Goal: Task Accomplishment & Management: Complete application form

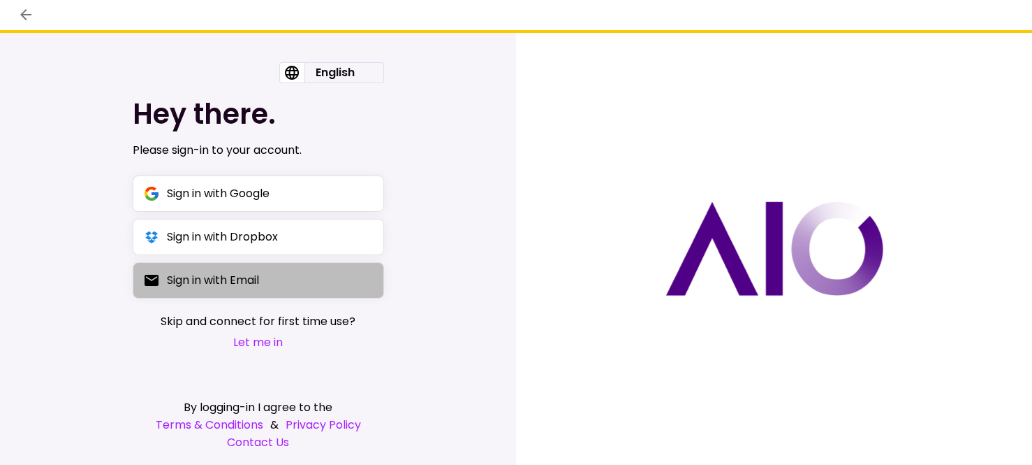
click at [234, 291] on button "Sign in with Email" at bounding box center [258, 280] width 251 height 36
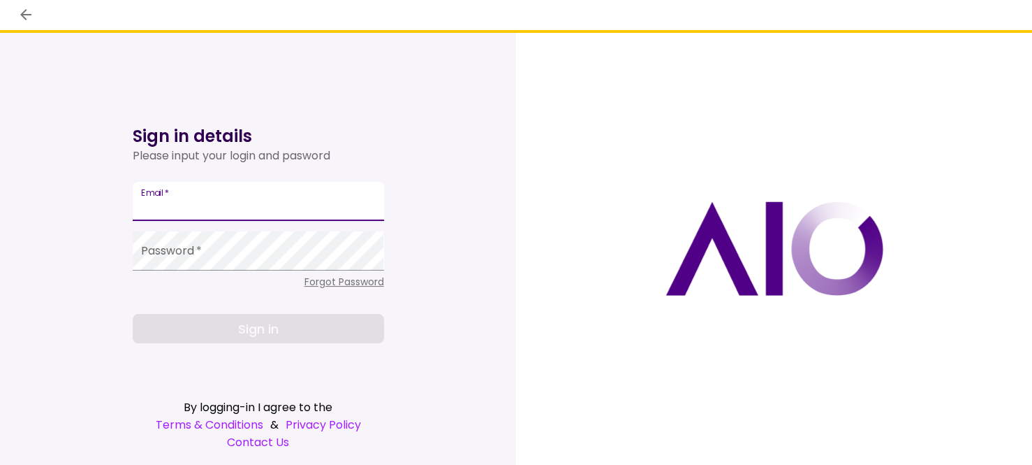
click at [182, 199] on input "Email   *" at bounding box center [258, 201] width 251 height 39
type input "**********"
click at [367, 283] on span "Forgot Password" at bounding box center [345, 282] width 80 height 14
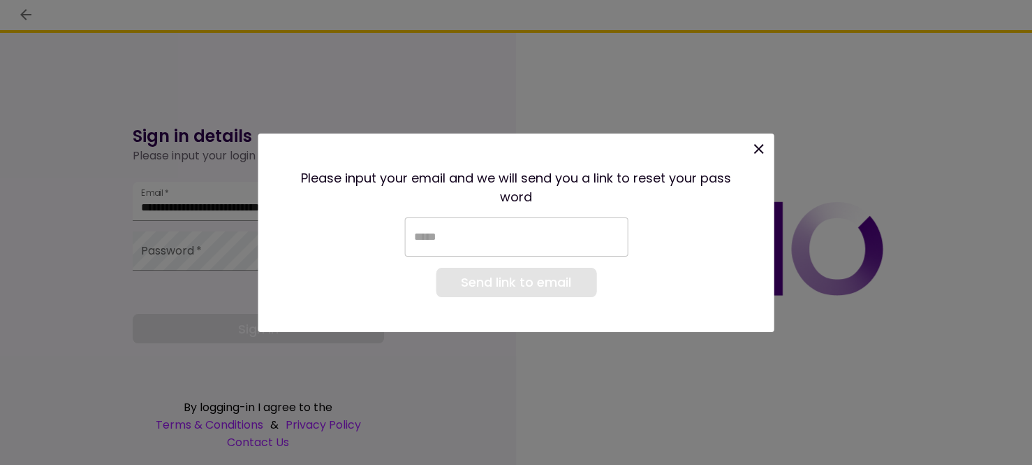
click at [499, 253] on input "email" at bounding box center [516, 236] width 224 height 39
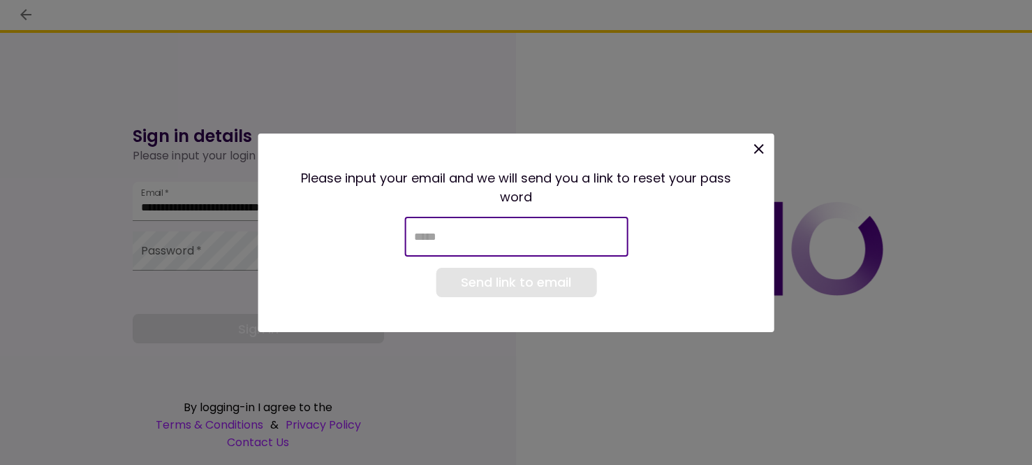
type input "**********"
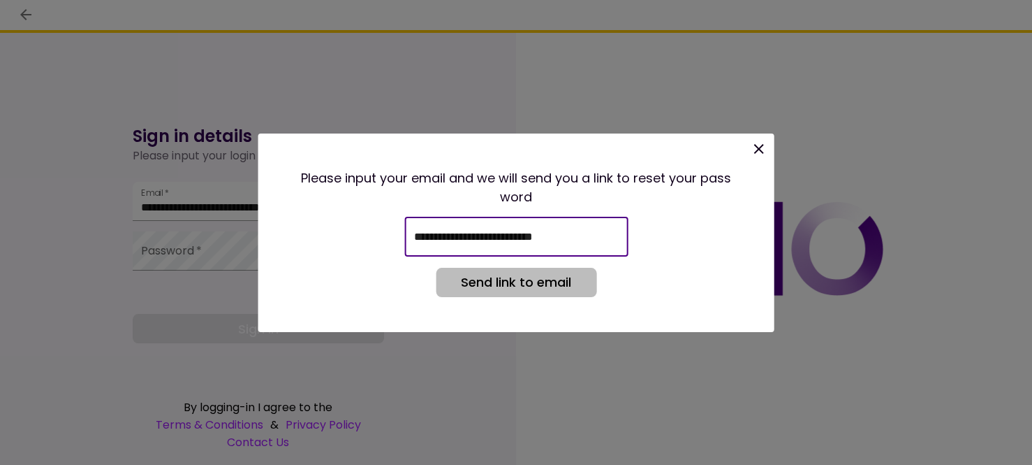
click at [516, 278] on button "Send link to email" at bounding box center [516, 282] width 161 height 29
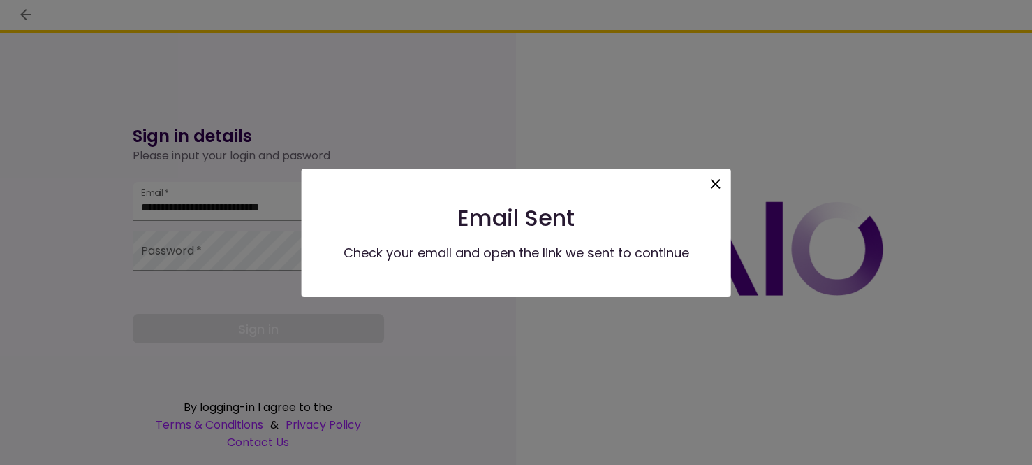
click at [717, 189] on icon at bounding box center [716, 183] width 17 height 17
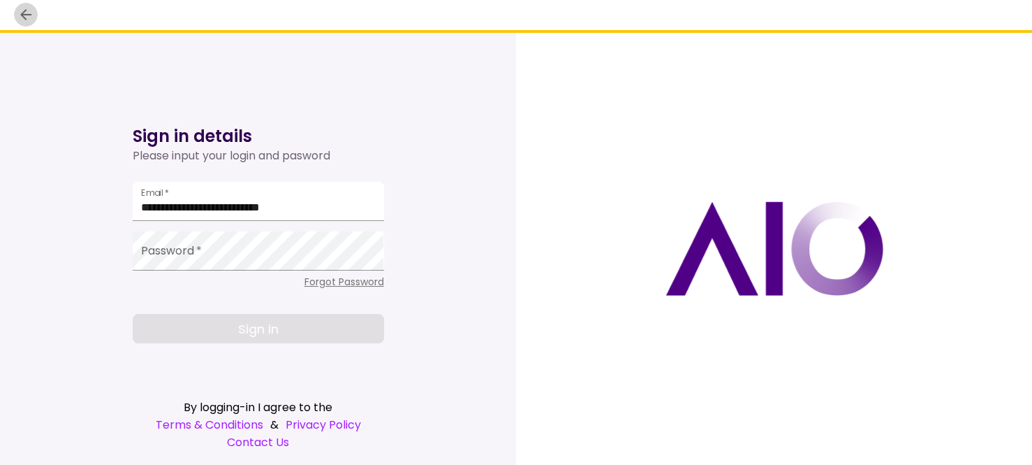
click at [24, 10] on icon "back" at bounding box center [25, 14] width 11 height 11
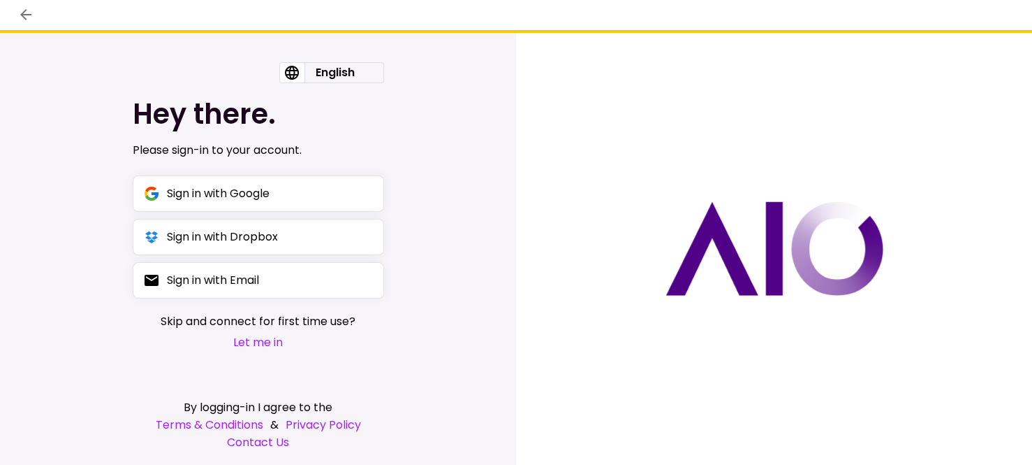
click at [268, 344] on button "Let me in" at bounding box center [258, 341] width 195 height 17
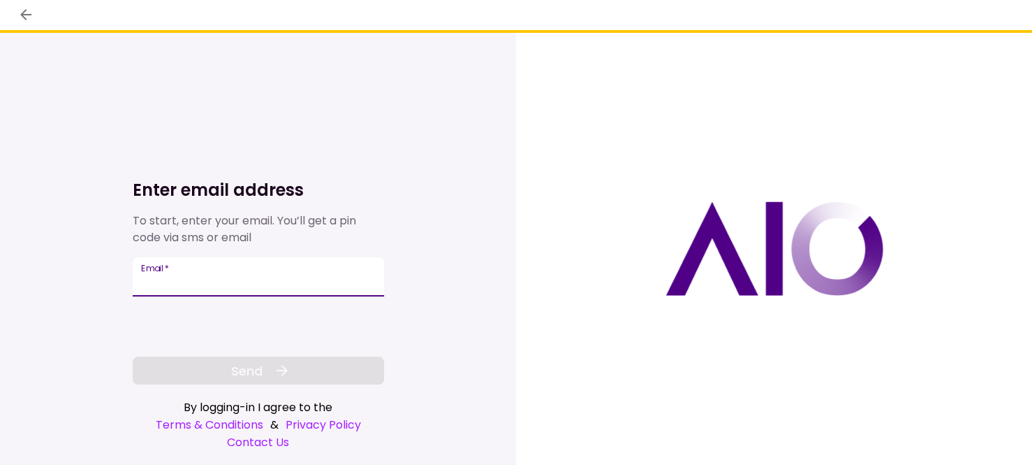
click at [228, 278] on input "Email   *" at bounding box center [258, 276] width 251 height 39
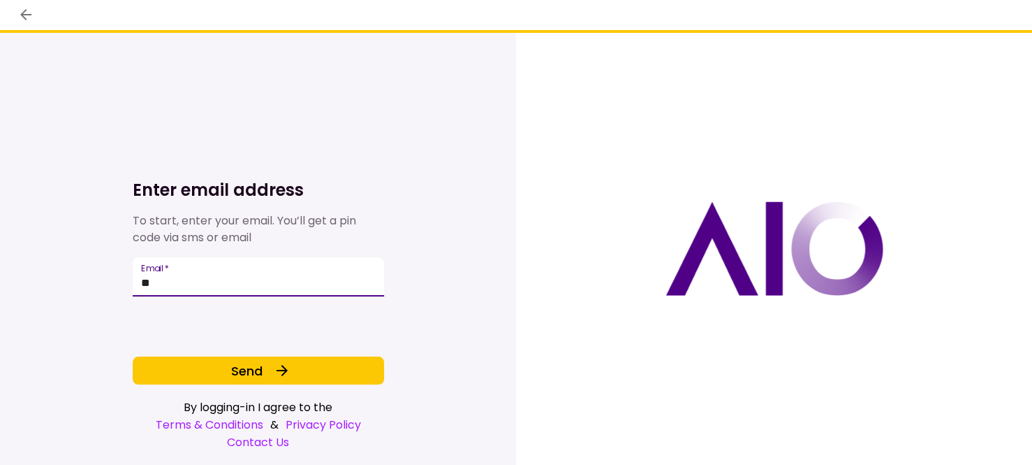
type input "*"
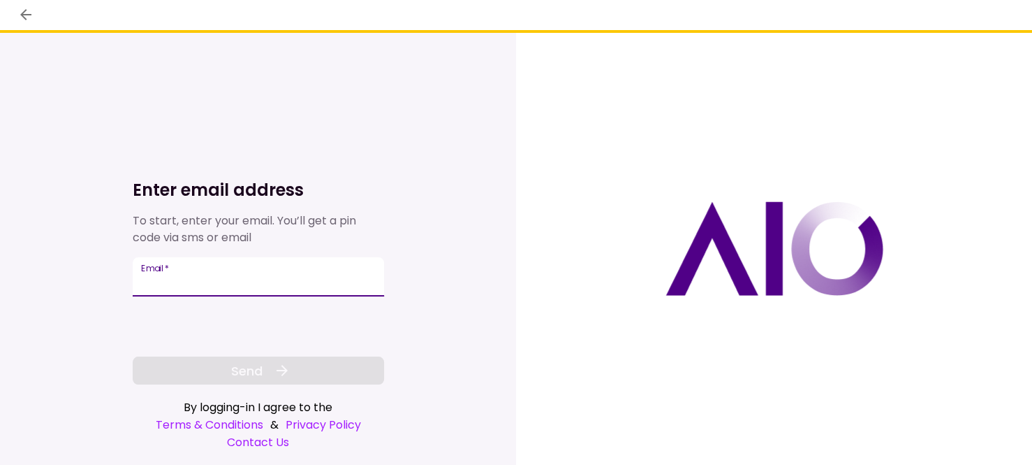
click at [228, 278] on input "Email   *" at bounding box center [258, 276] width 251 height 39
drag, startPoint x: 228, startPoint y: 278, endPoint x: 161, endPoint y: 284, distance: 67.3
click at [161, 284] on input "Email   *" at bounding box center [258, 276] width 251 height 39
click at [184, 293] on input "Email   *" at bounding box center [258, 276] width 251 height 39
paste input "**********"
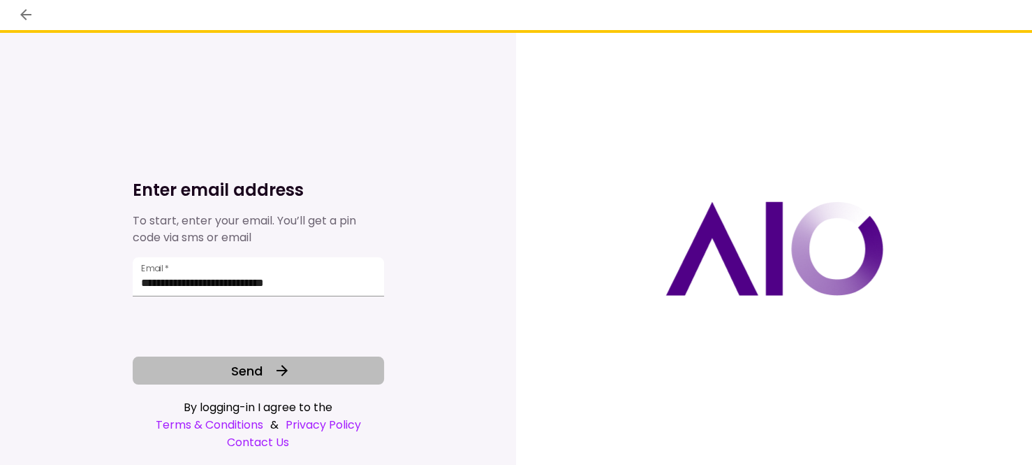
click at [272, 363] on button "Send" at bounding box center [258, 370] width 251 height 28
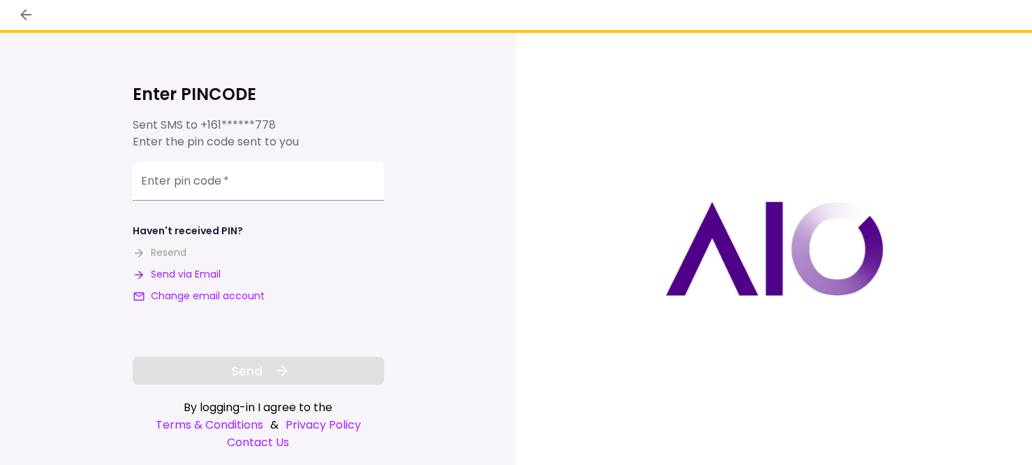
click at [174, 274] on button "Send via Email" at bounding box center [177, 274] width 88 height 15
click at [163, 178] on div "**********" at bounding box center [258, 180] width 251 height 39
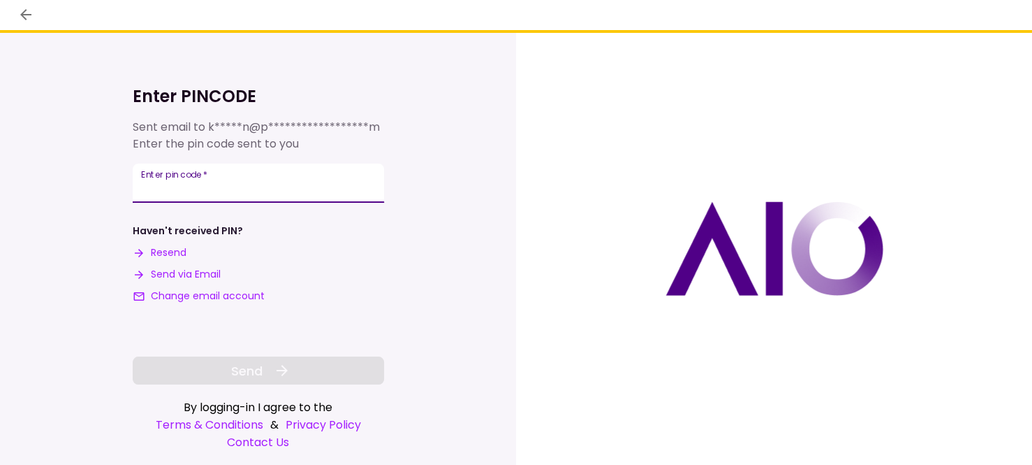
click at [280, 191] on input "**********" at bounding box center [258, 182] width 251 height 39
paste input "number"
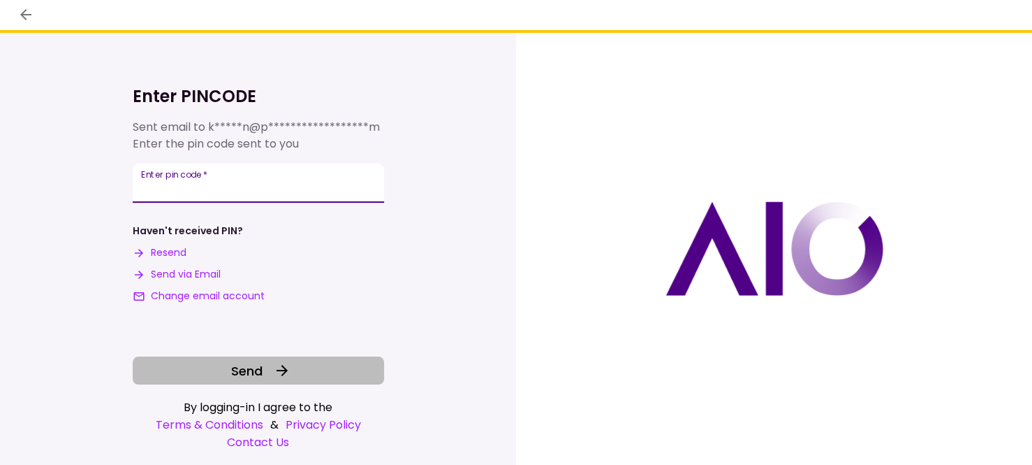
type input "******"
click at [316, 372] on button "Send" at bounding box center [258, 370] width 251 height 28
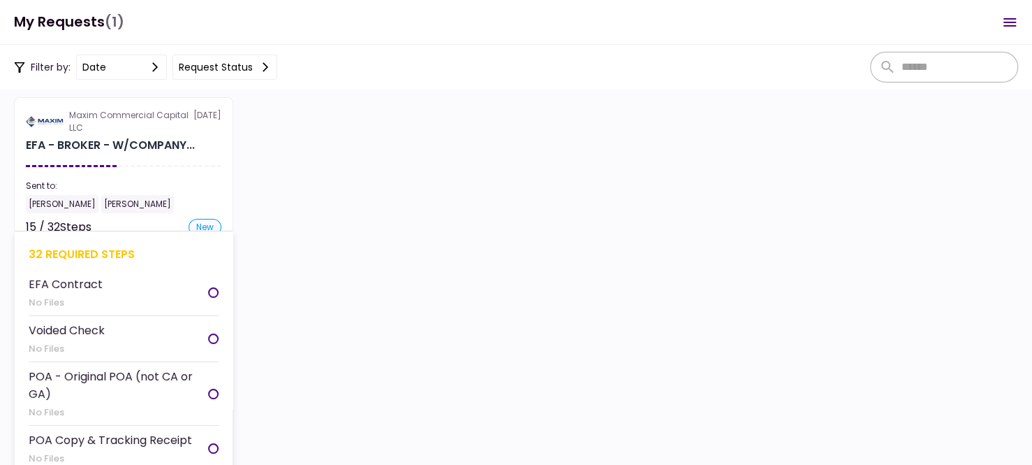
scroll to position [78, 0]
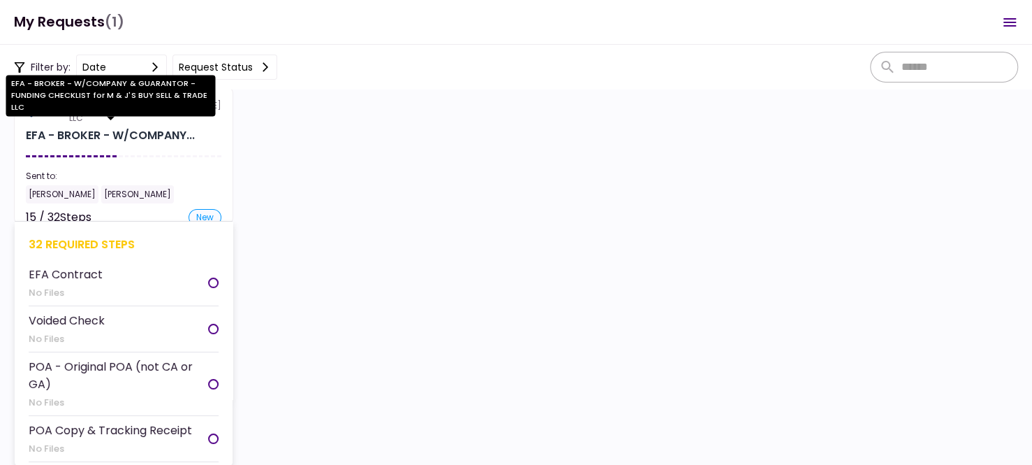
click at [115, 136] on div "EFA - BROKER - W/COMPANY..." at bounding box center [110, 135] width 169 height 17
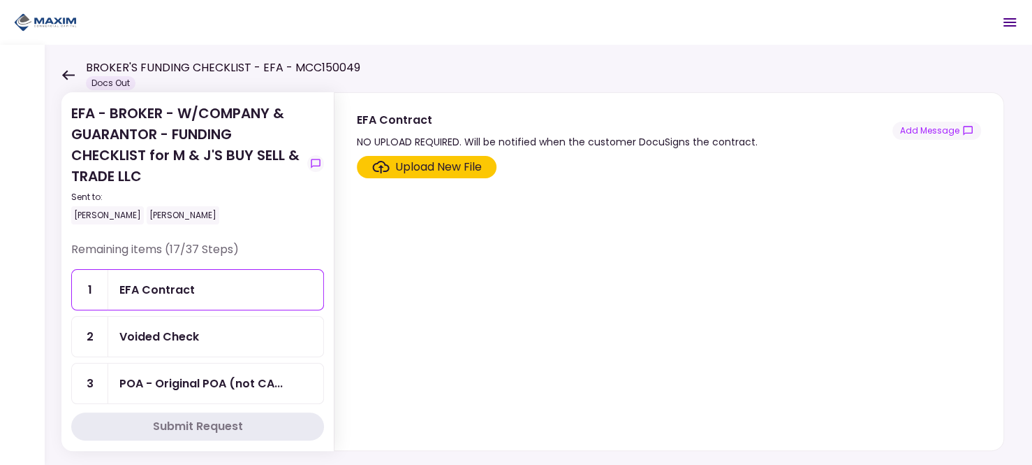
click at [250, 332] on div "Voided Check" at bounding box center [215, 336] width 193 height 17
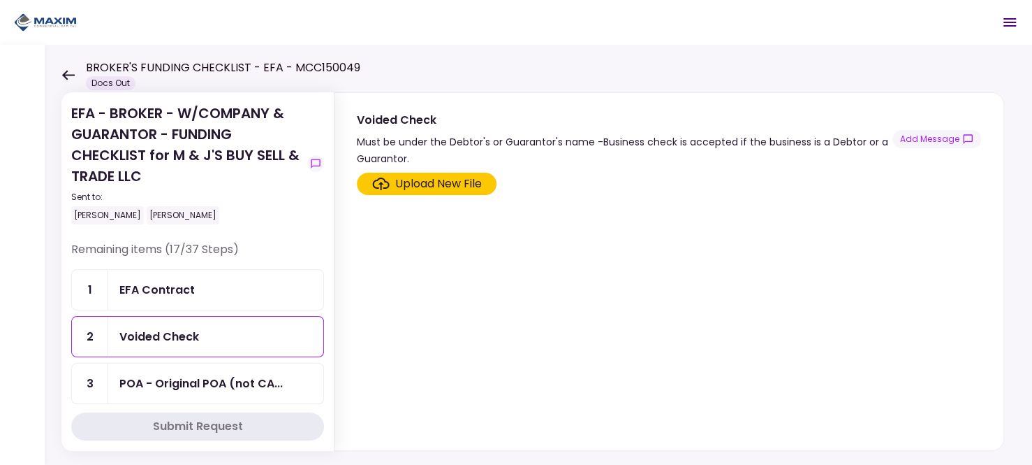
click at [451, 179] on div "Upload New File" at bounding box center [438, 183] width 87 height 17
click at [0, 0] on input "Upload New File" at bounding box center [0, 0] width 0 height 0
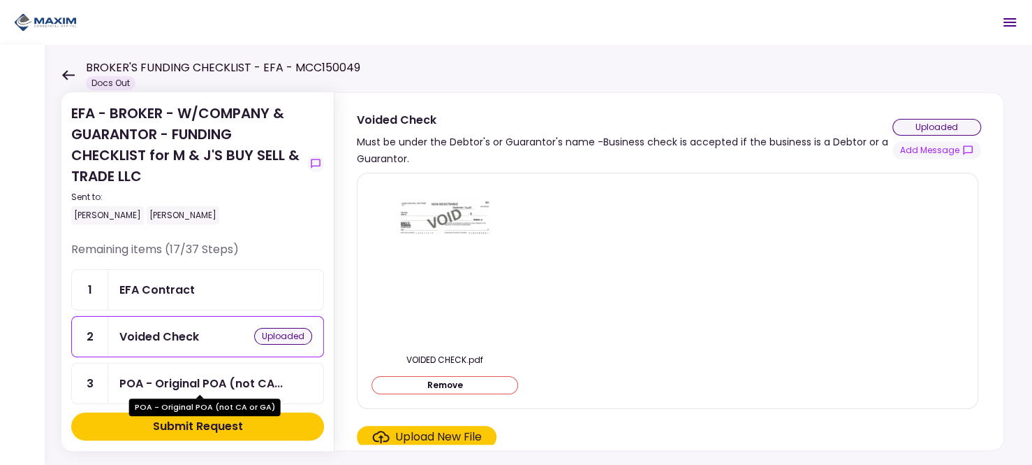
click at [230, 376] on div "POA - Original POA (not CA..." at bounding box center [200, 382] width 163 height 17
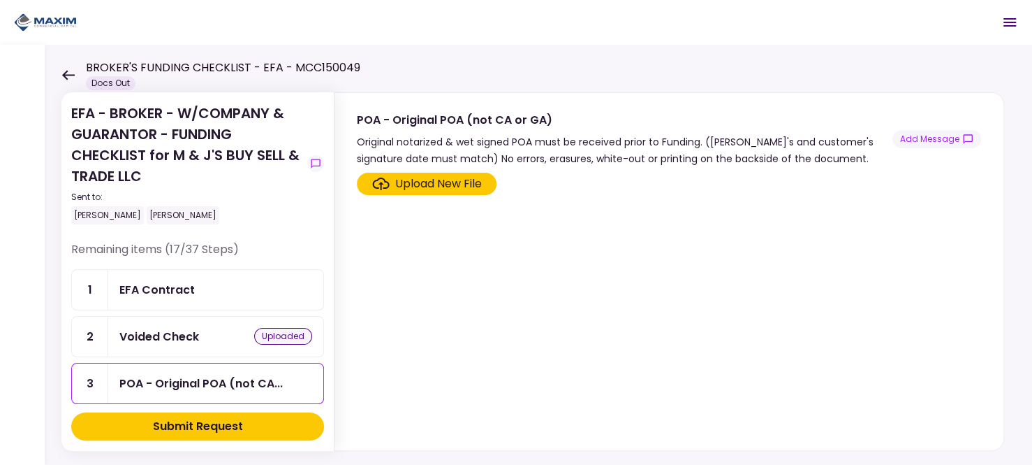
click at [481, 183] on div "Upload New File" at bounding box center [438, 183] width 87 height 17
click at [0, 0] on input "Upload New File" at bounding box center [0, 0] width 0 height 0
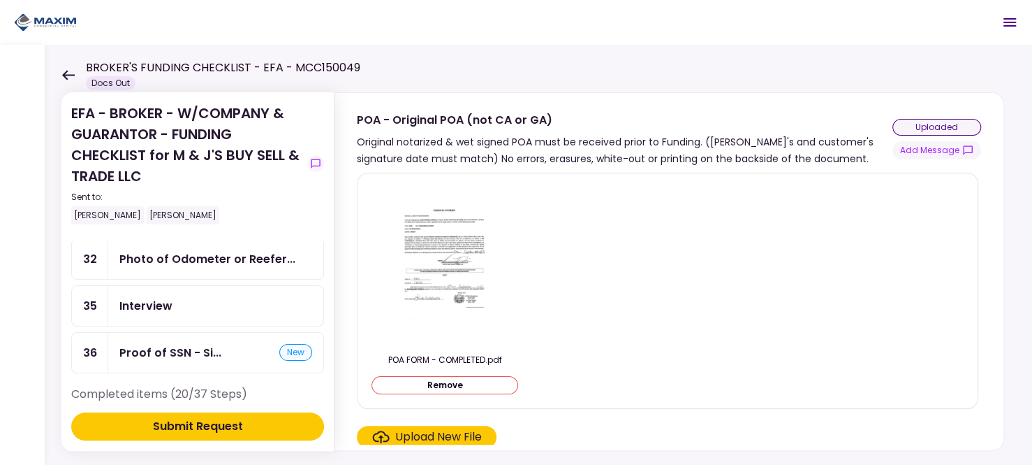
scroll to position [696, 0]
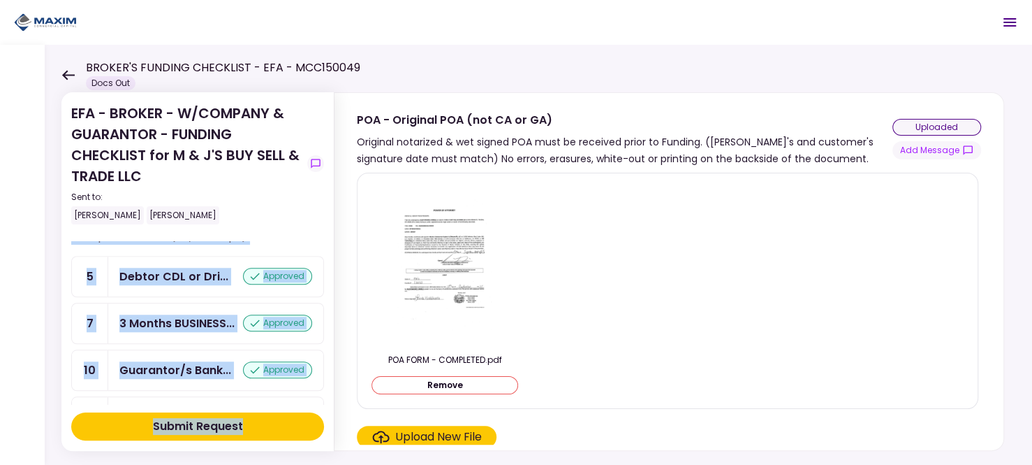
drag, startPoint x: 324, startPoint y: 313, endPoint x: 297, endPoint y: 435, distance: 125.2
click at [297, 435] on section "EFA - BROKER - W/COMPANY & GUARANTOR - FUNDING CHECKLIST for M & J'S BUY SELL &…" at bounding box center [197, 271] width 272 height 358
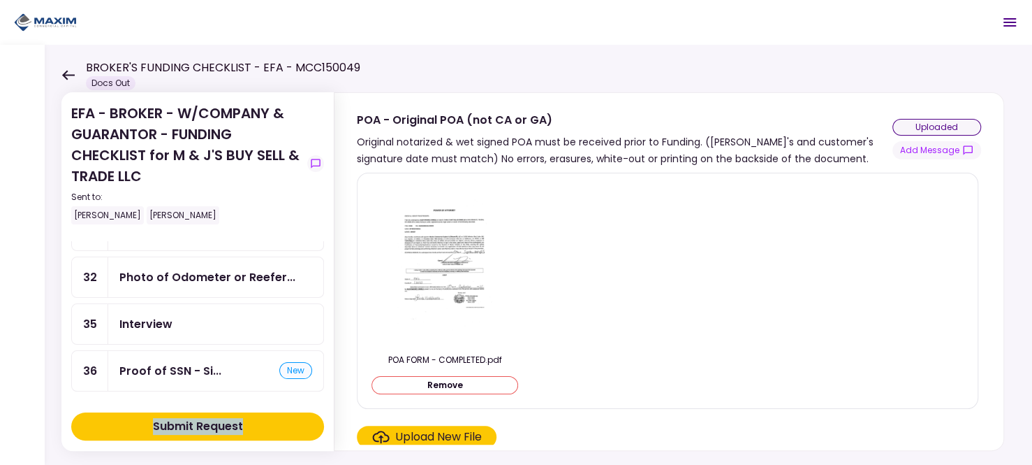
scroll to position [639, 0]
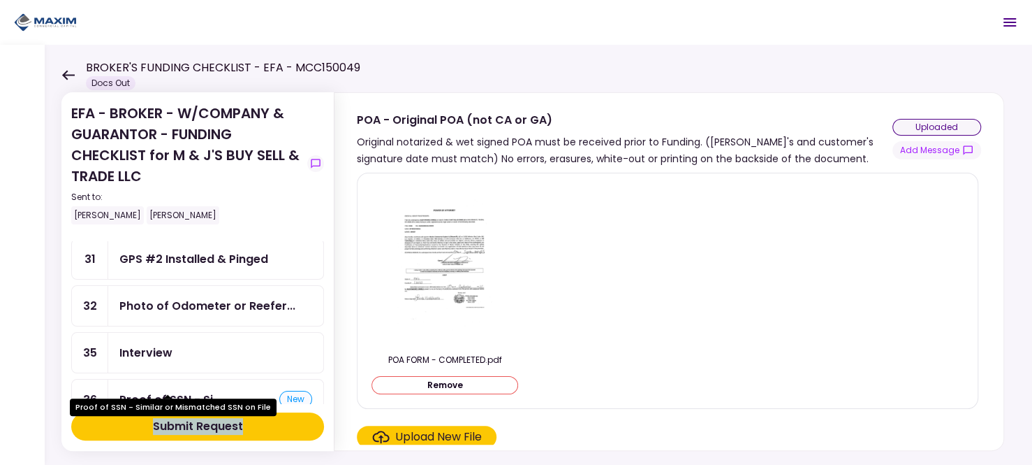
click at [207, 390] on div "Proof of SSN - Si..." at bounding box center [170, 398] width 102 height 17
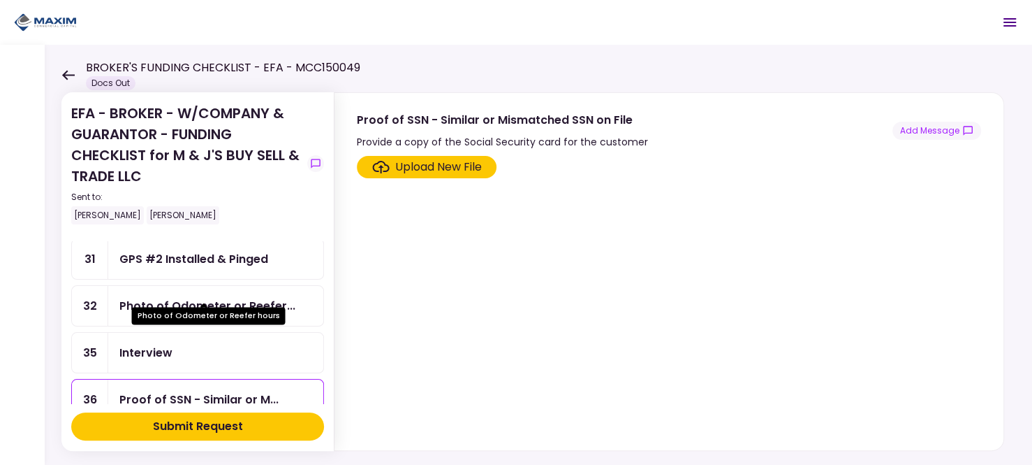
click at [198, 297] on div "Photo of Odometer or Reefer hours" at bounding box center [208, 310] width 154 height 27
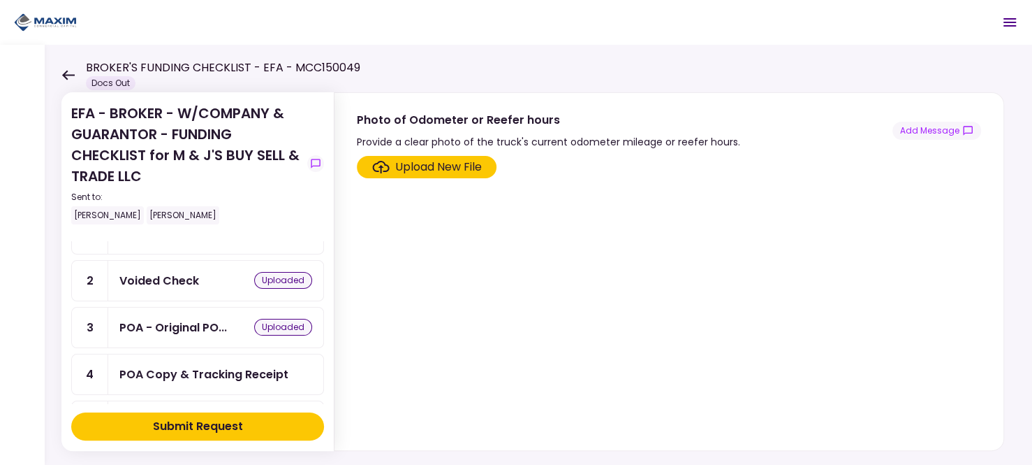
scroll to position [55, 0]
click at [198, 319] on div "POA - Original PO..." at bounding box center [173, 327] width 108 height 17
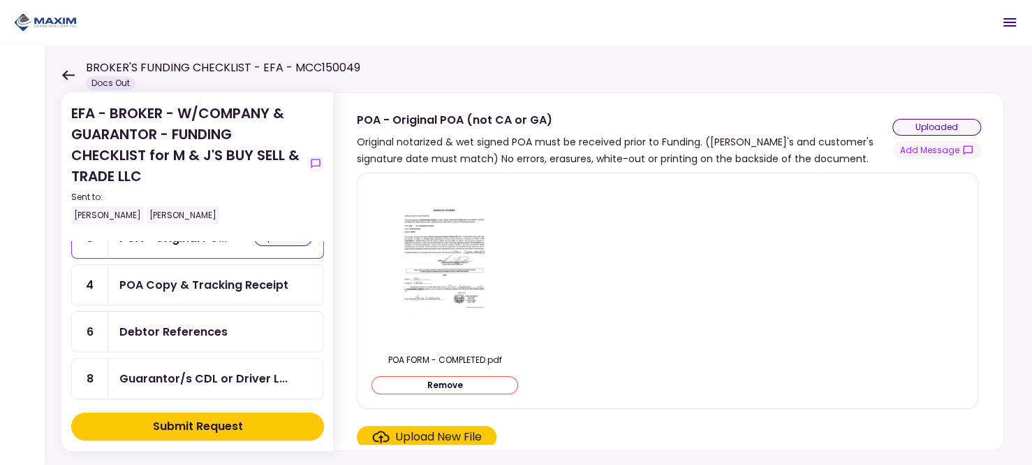
scroll to position [147, 0]
click at [202, 327] on div "Debtor References" at bounding box center [173, 329] width 108 height 17
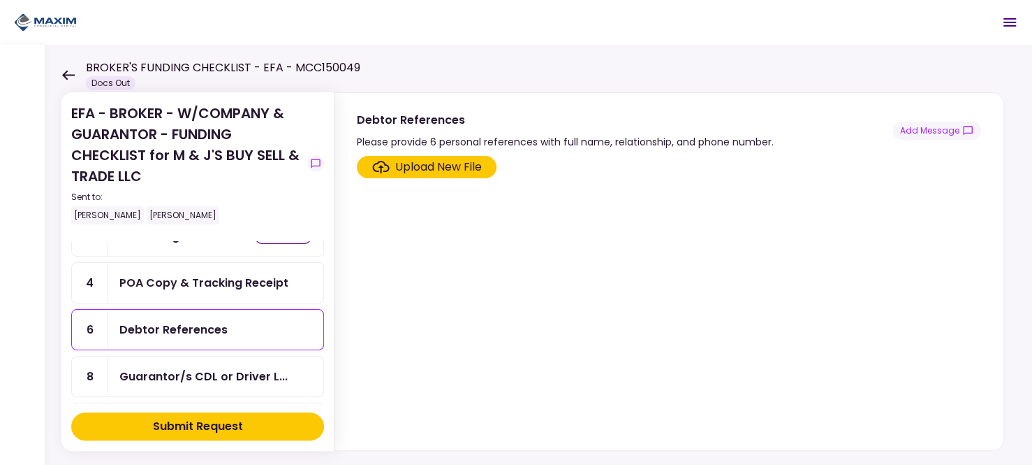
click at [427, 168] on div "Upload New File" at bounding box center [438, 167] width 87 height 17
click at [0, 0] on input "Upload New File" at bounding box center [0, 0] width 0 height 0
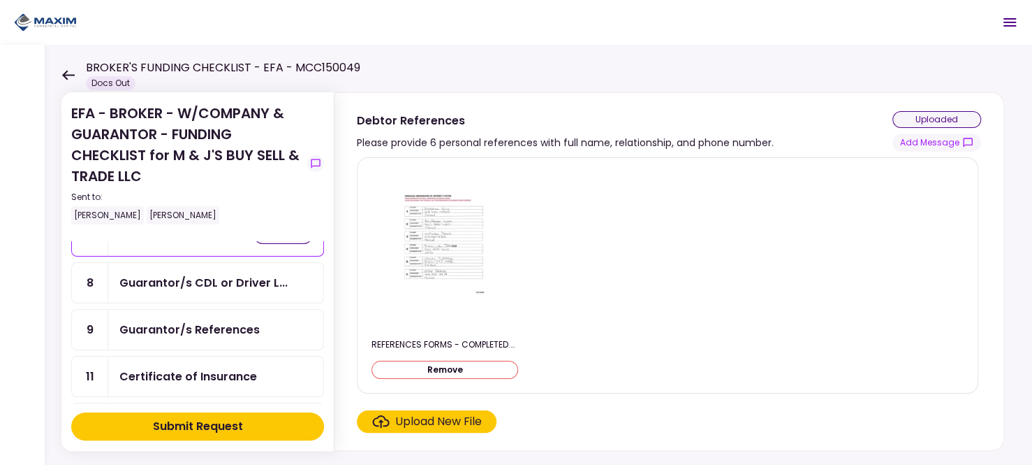
scroll to position [242, 0]
click at [180, 321] on div "Guarantor/s References" at bounding box center [189, 327] width 140 height 17
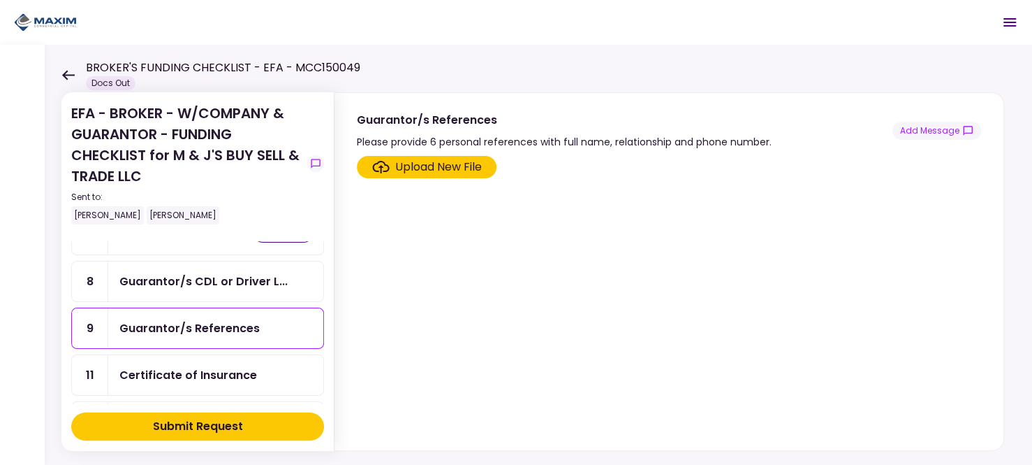
click at [467, 175] on label "Upload New File" at bounding box center [427, 167] width 140 height 22
click at [0, 0] on input "Upload New File" at bounding box center [0, 0] width 0 height 0
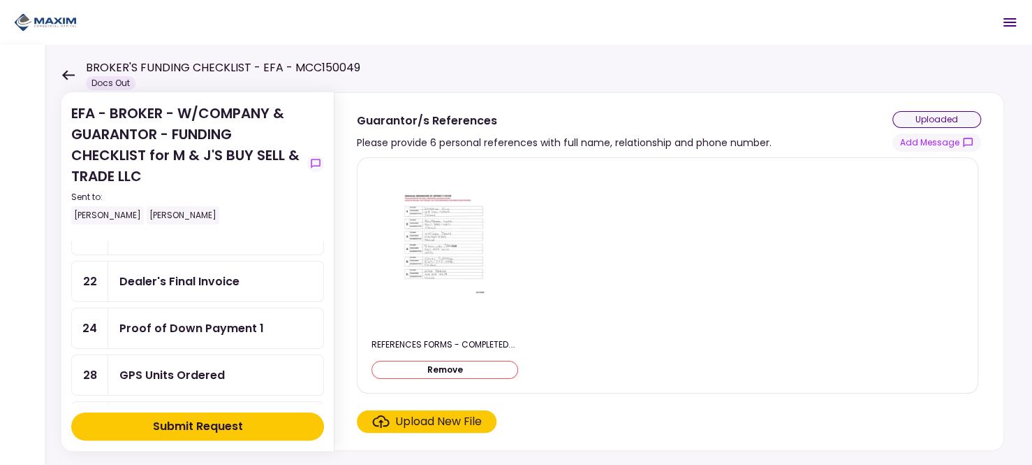
scroll to position [384, 0]
click at [188, 271] on div "Dealer's Final Invoice" at bounding box center [179, 279] width 120 height 17
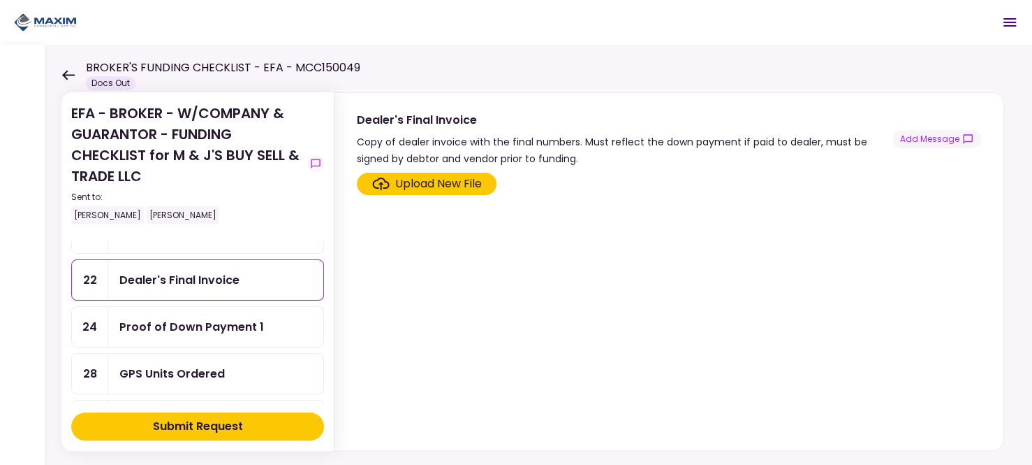
click at [440, 183] on div "Upload New File" at bounding box center [438, 183] width 87 height 17
click at [0, 0] on input "Upload New File" at bounding box center [0, 0] width 0 height 0
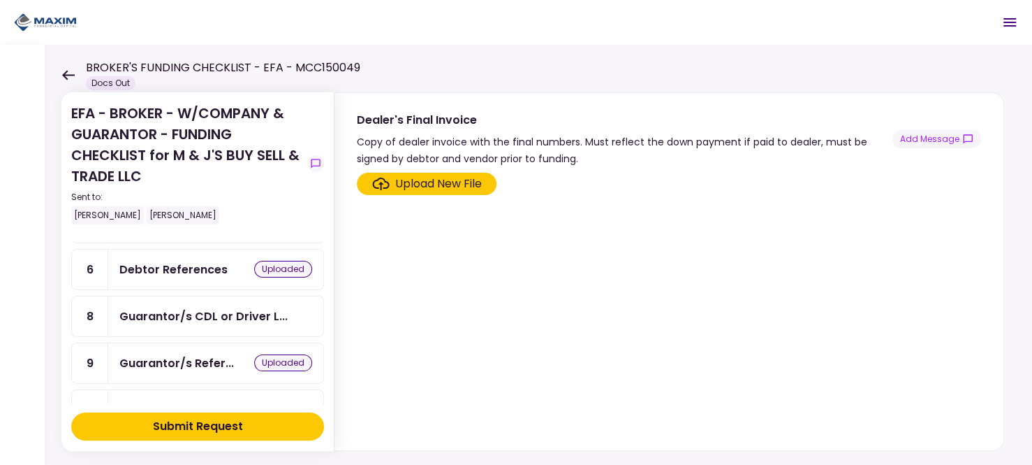
scroll to position [209, 0]
click at [180, 298] on div "Guarantor/s CDL or Driver L..." at bounding box center [215, 315] width 215 height 40
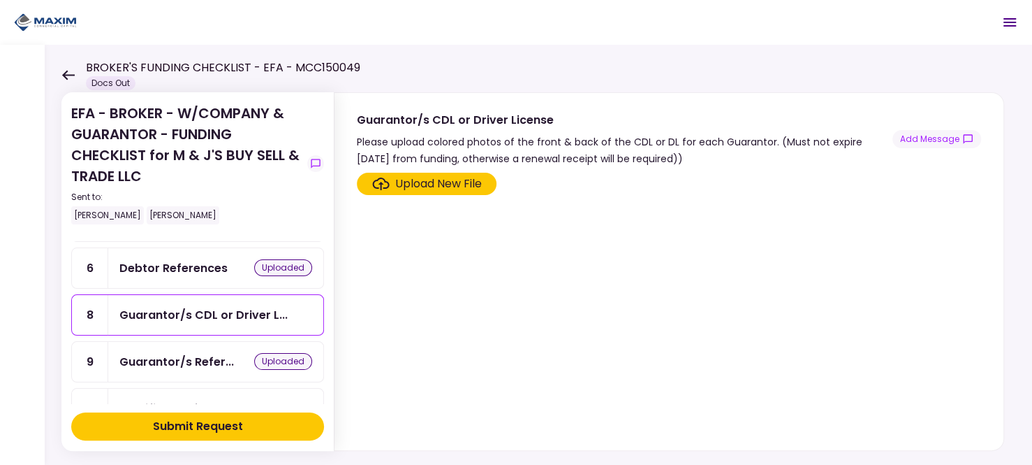
click at [456, 188] on div "Upload New File" at bounding box center [438, 183] width 87 height 17
click at [0, 0] on input "Upload New File" at bounding box center [0, 0] width 0 height 0
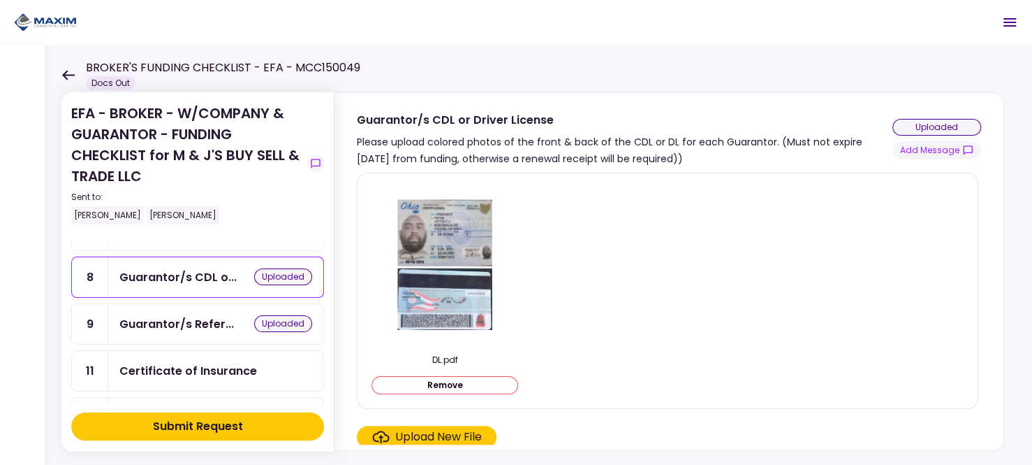
scroll to position [244, 0]
click at [233, 427] on div "Submit Request" at bounding box center [198, 426] width 90 height 17
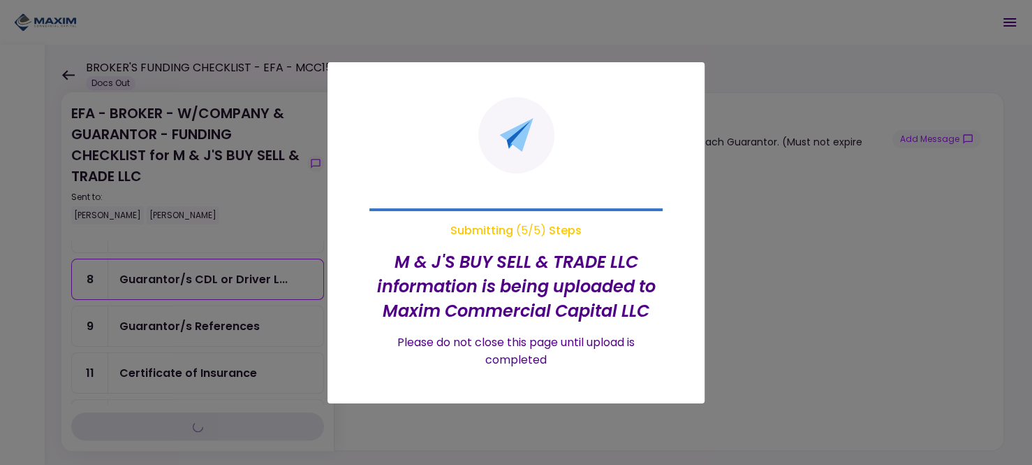
scroll to position [16, 0]
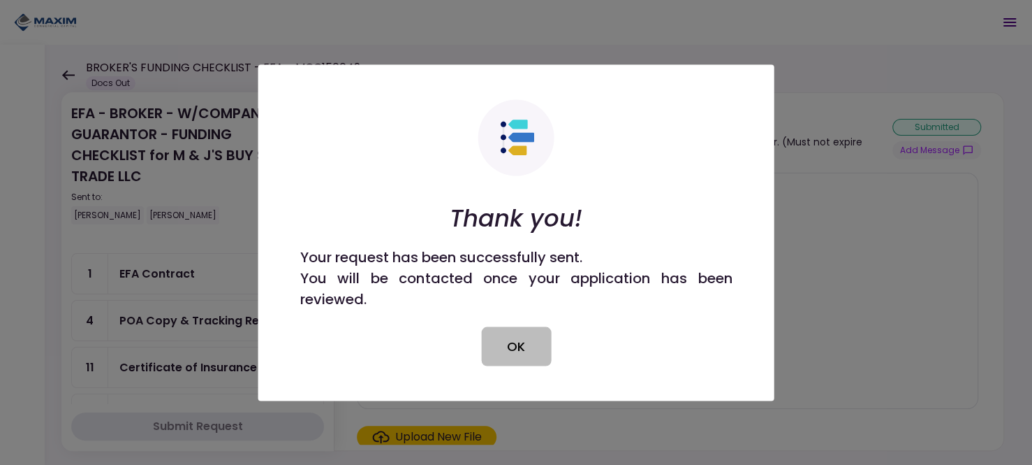
click at [511, 338] on button "OK" at bounding box center [516, 345] width 70 height 39
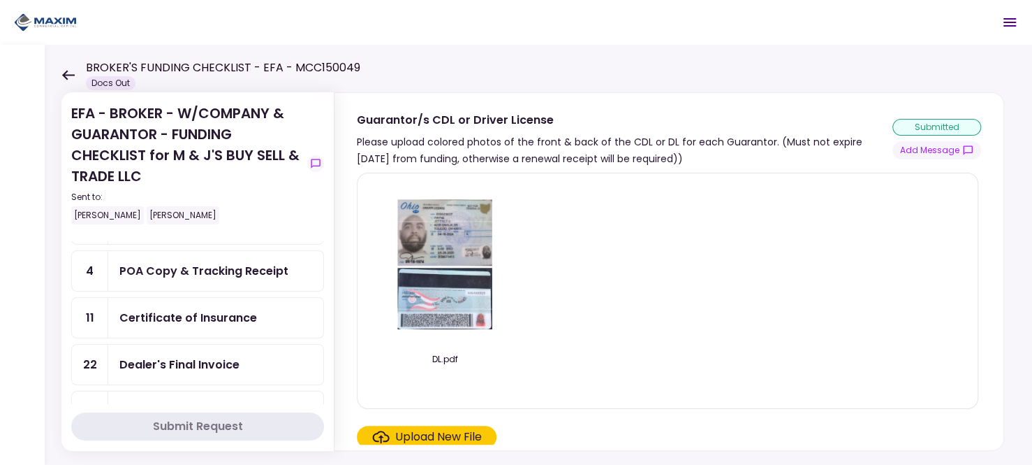
scroll to position [0, 0]
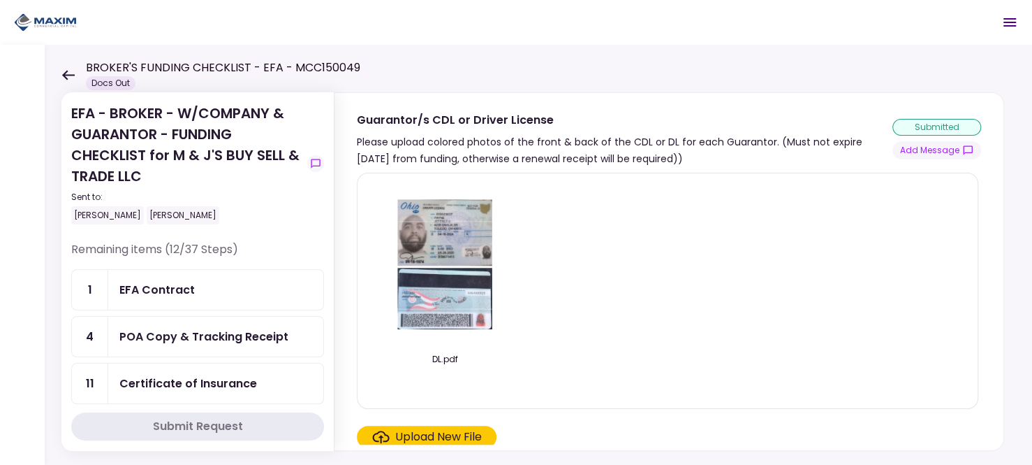
click at [200, 297] on div "EFA Contract" at bounding box center [215, 289] width 193 height 17
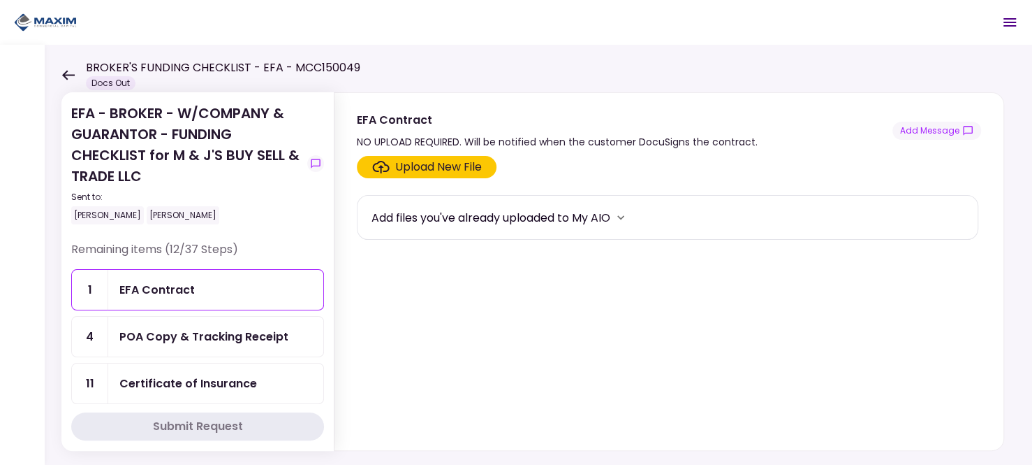
click at [220, 287] on div "EFA Contract" at bounding box center [215, 289] width 193 height 17
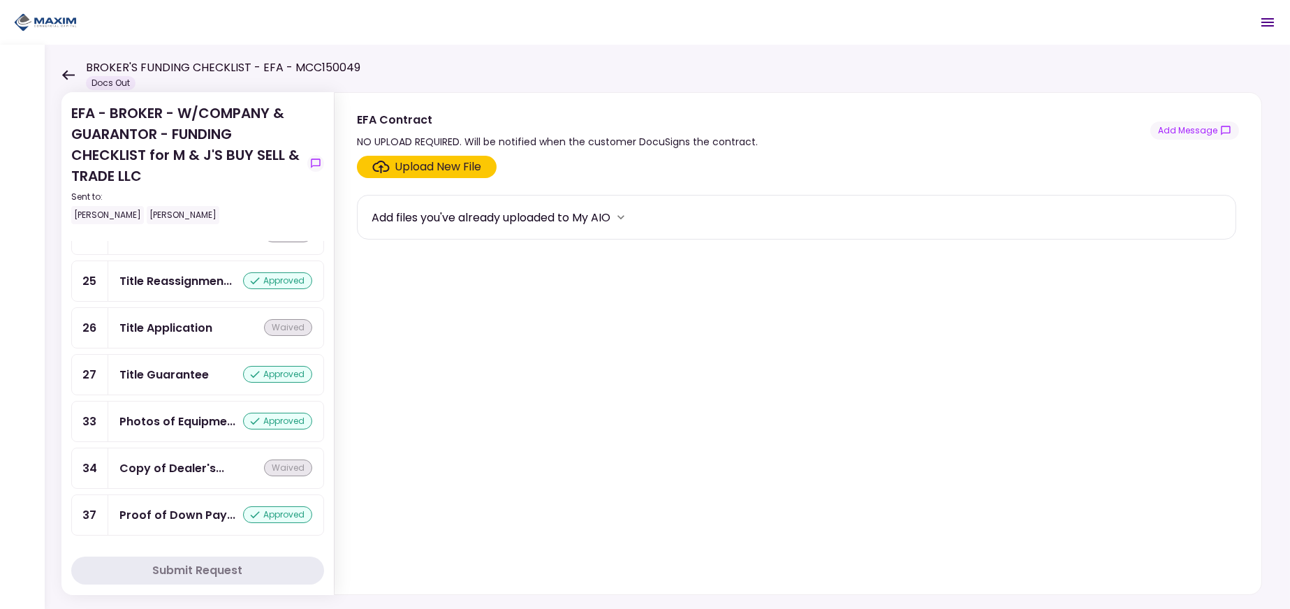
scroll to position [1483, 0]
